Goal: Information Seeking & Learning: Learn about a topic

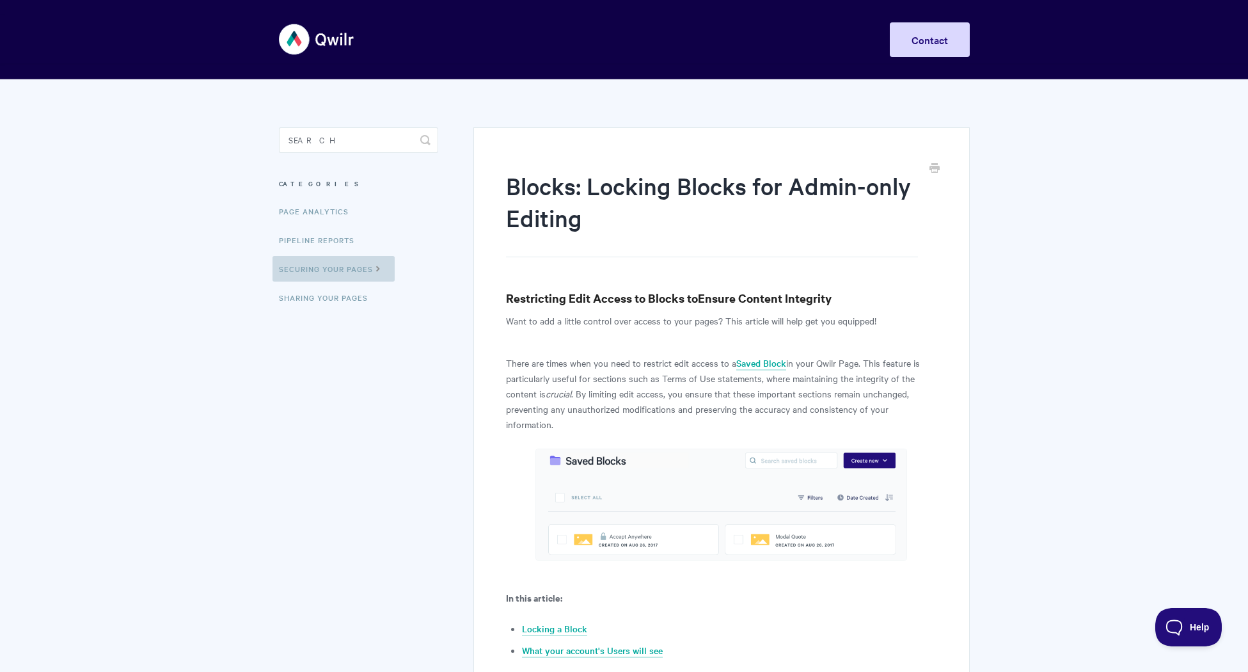
click at [369, 272] on link "Securing Your Pages" at bounding box center [334, 269] width 122 height 26
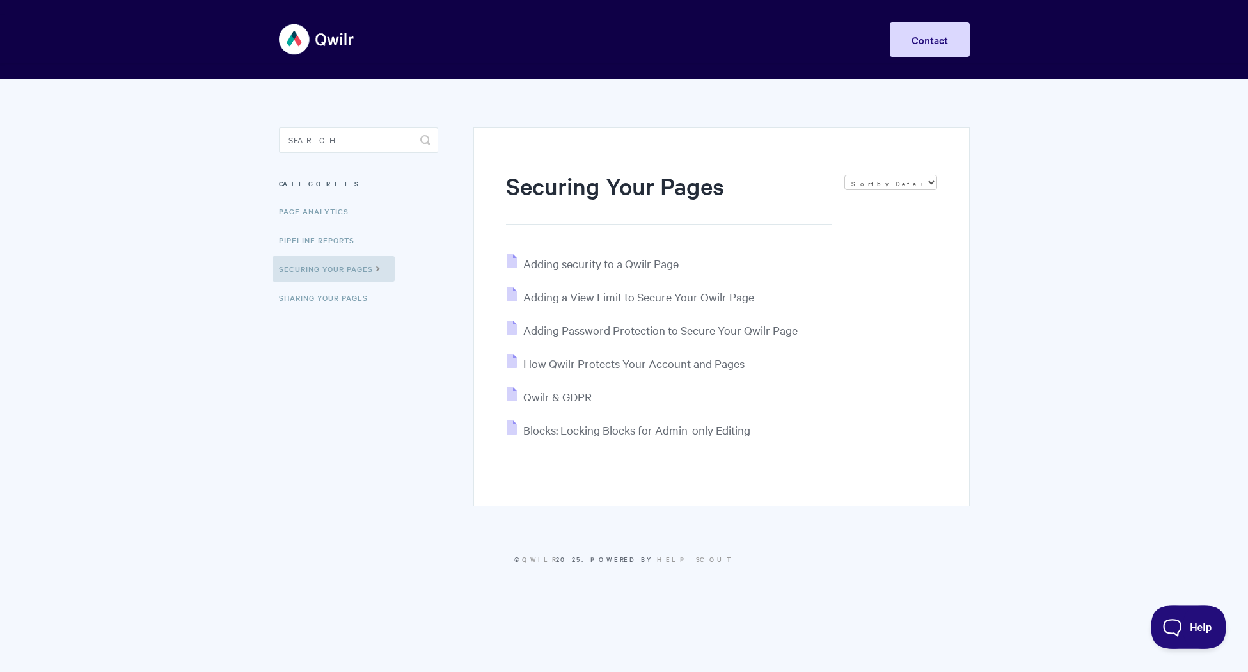
click at [1185, 624] on span "Help" at bounding box center [1184, 624] width 67 height 9
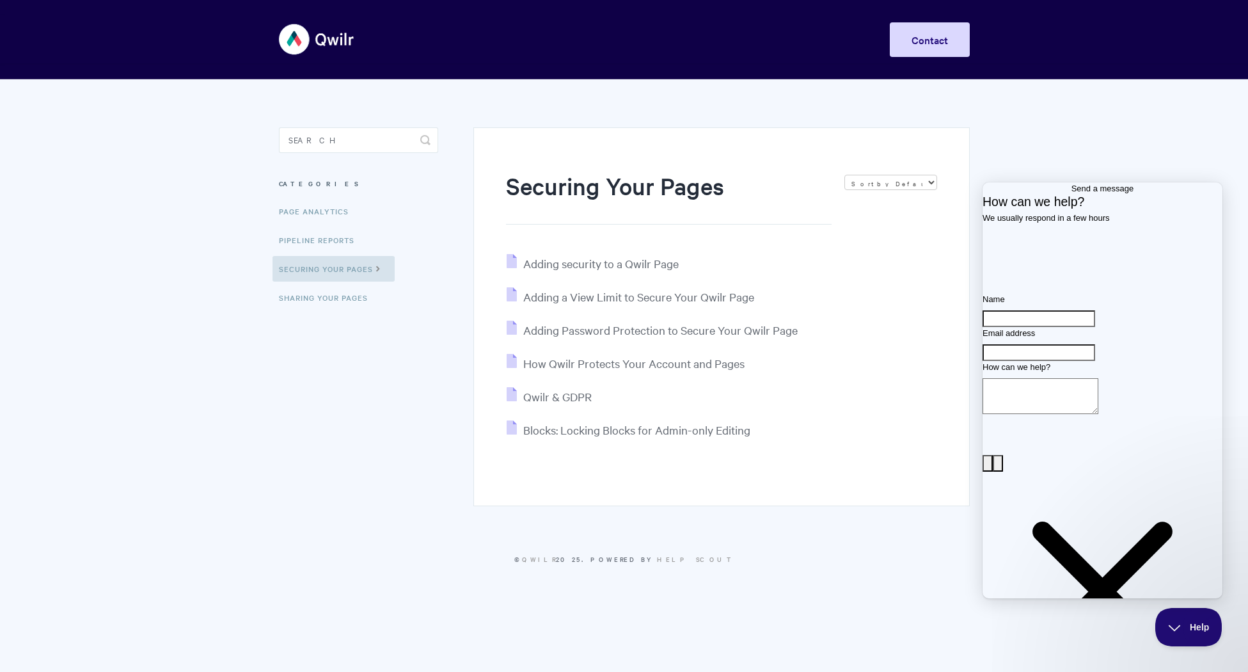
click at [1111, 161] on body "Toggle Navigation Home Getting Started Creating & Editing Pages Sharing & Analy…" at bounding box center [624, 298] width 1248 height 597
click at [295, 57] on img at bounding box center [317, 39] width 76 height 48
